Goal: Task Accomplishment & Management: Manage account settings

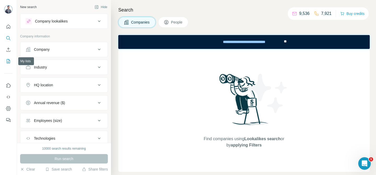
click at [7, 58] on icon "My lists" at bounding box center [8, 60] width 5 height 5
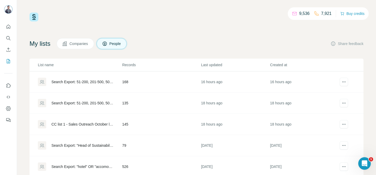
click at [93, 81] on div "Search Export: 51-200, 201-500, 501-1000, 1001-[GEOGRAPHIC_DATA], Chief Researc…" at bounding box center [82, 81] width 62 height 5
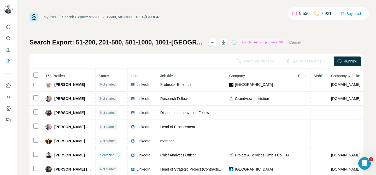
scroll to position [161, 0]
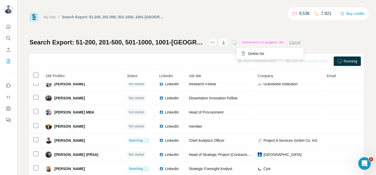
click at [215, 43] on icon "actions" at bounding box center [212, 42] width 5 height 5
click at [195, 53] on div "Search Export: 51-200, 201-500, 501-1000, 1001-[GEOGRAPHIC_DATA], Chief Researc…" at bounding box center [196, 122] width 334 height 168
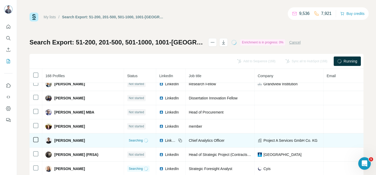
scroll to position [0, 0]
